Goal: Information Seeking & Learning: Learn about a topic

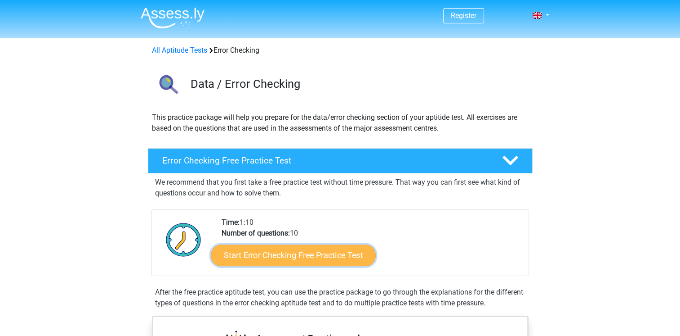
click at [295, 253] on link "Start Error Checking Free Practice Test" at bounding box center [293, 255] width 165 height 22
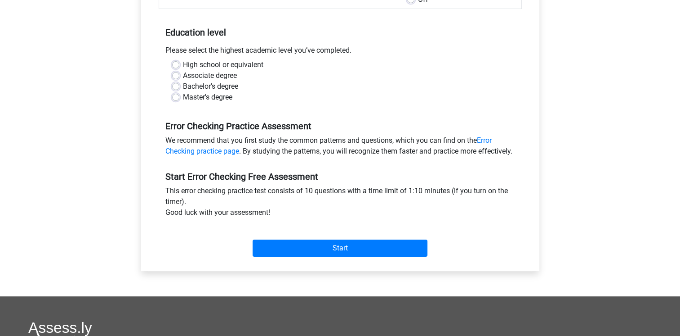
scroll to position [180, 0]
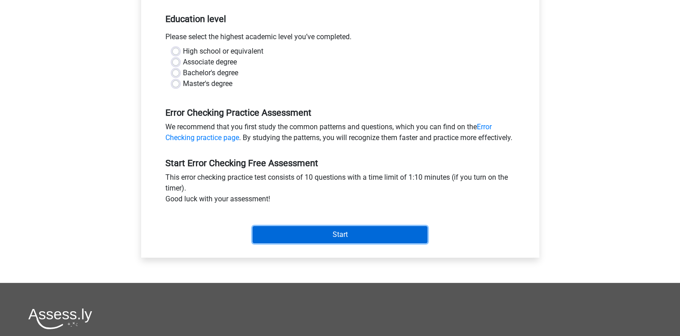
click at [318, 243] on input "Start" at bounding box center [340, 234] width 175 height 17
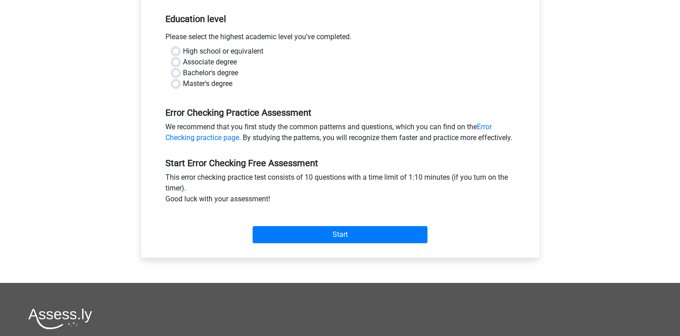
click at [402, 81] on div "Master's degree" at bounding box center [340, 83] width 336 height 11
click at [183, 52] on label "High school or equivalent" at bounding box center [223, 51] width 81 height 11
click at [175, 52] on input "High school or equivalent" at bounding box center [175, 50] width 7 height 9
radio input "true"
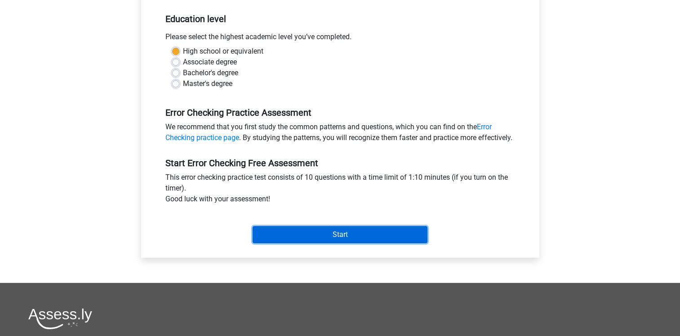
click at [349, 243] on input "Start" at bounding box center [340, 234] width 175 height 17
